Goal: Information Seeking & Learning: Find specific fact

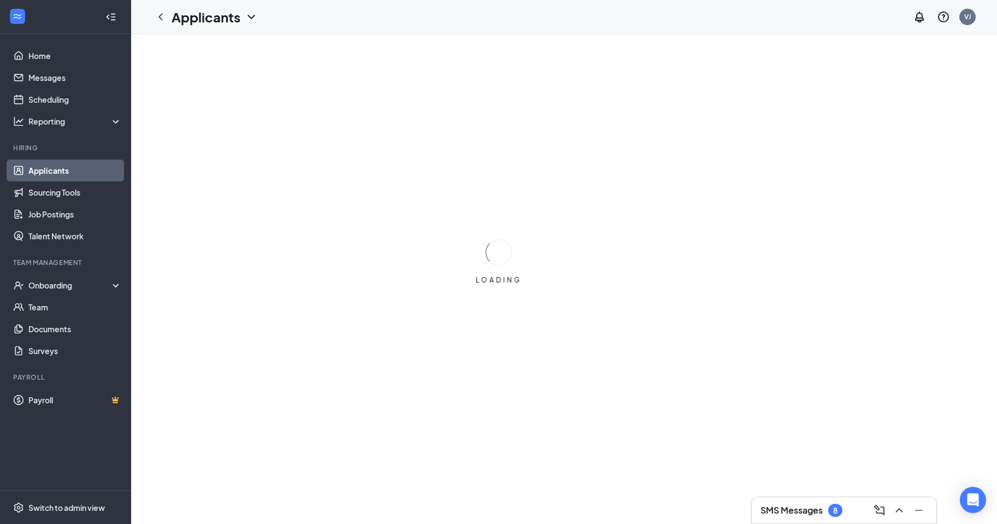
click at [30, 174] on link "Applicants" at bounding box center [74, 171] width 93 height 22
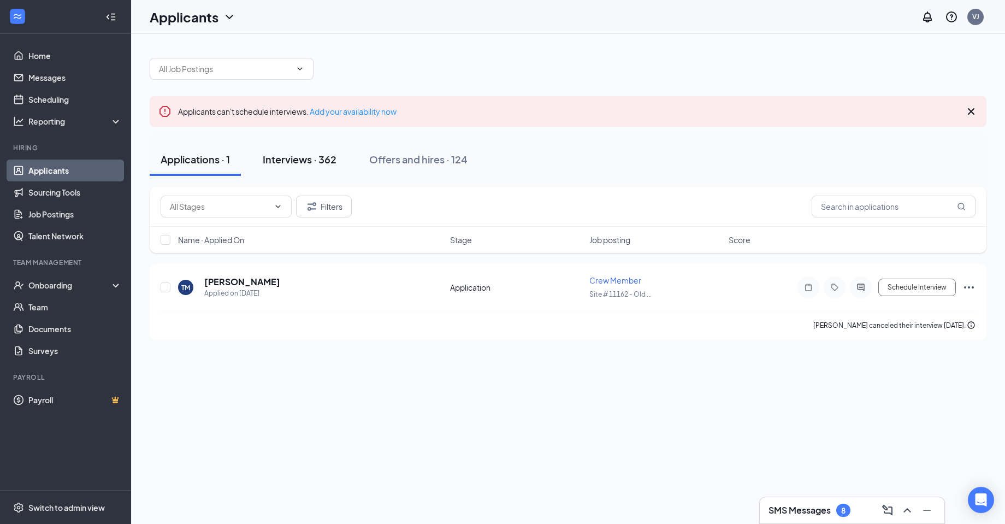
click at [285, 164] on div "Interviews · 362" at bounding box center [300, 159] width 74 height 14
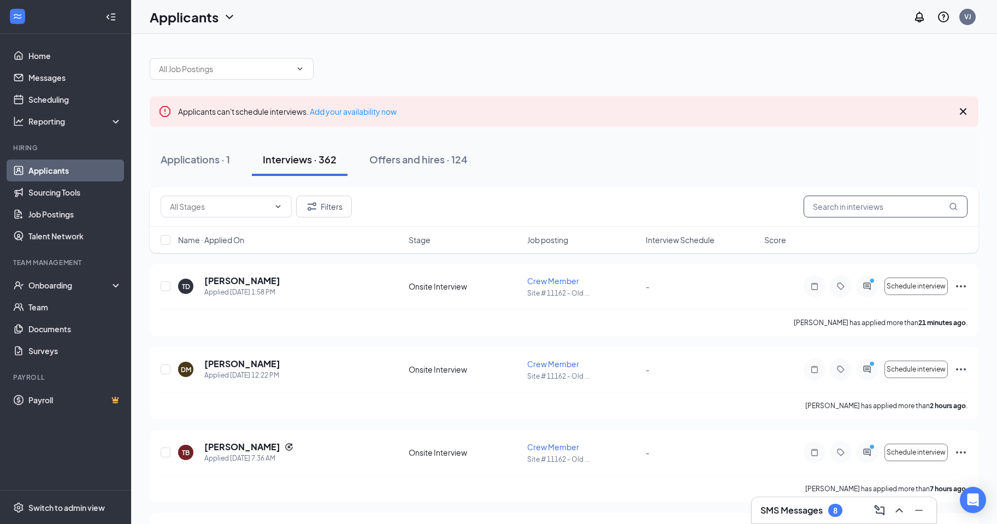
click at [870, 208] on input "text" at bounding box center [886, 207] width 164 height 22
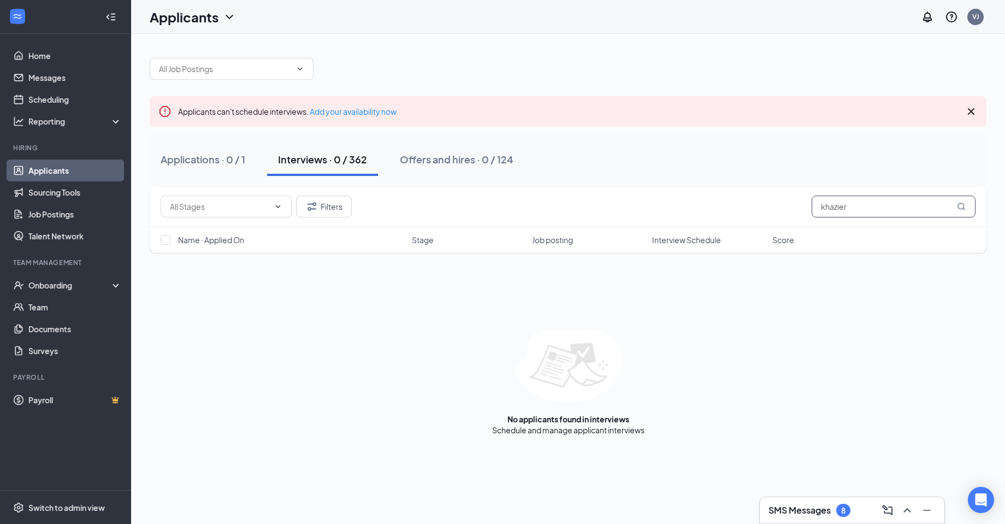
type input "khazier"
click at [964, 210] on icon "MagnifyingGlass" at bounding box center [961, 206] width 9 height 9
click at [174, 168] on button "Applications · 0 / 1" at bounding box center [203, 159] width 107 height 33
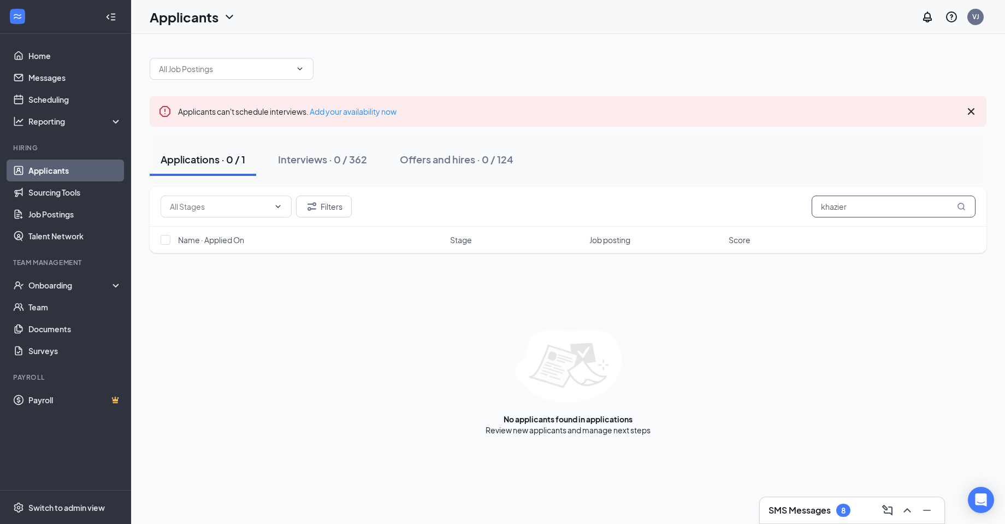
click at [964, 212] on input "khazier" at bounding box center [894, 207] width 164 height 22
click at [964, 207] on icon "MagnifyingGlass" at bounding box center [961, 206] width 7 height 7
click at [960, 205] on icon "MagnifyingGlass" at bounding box center [961, 206] width 9 height 9
